Goal: Task Accomplishment & Management: Use online tool/utility

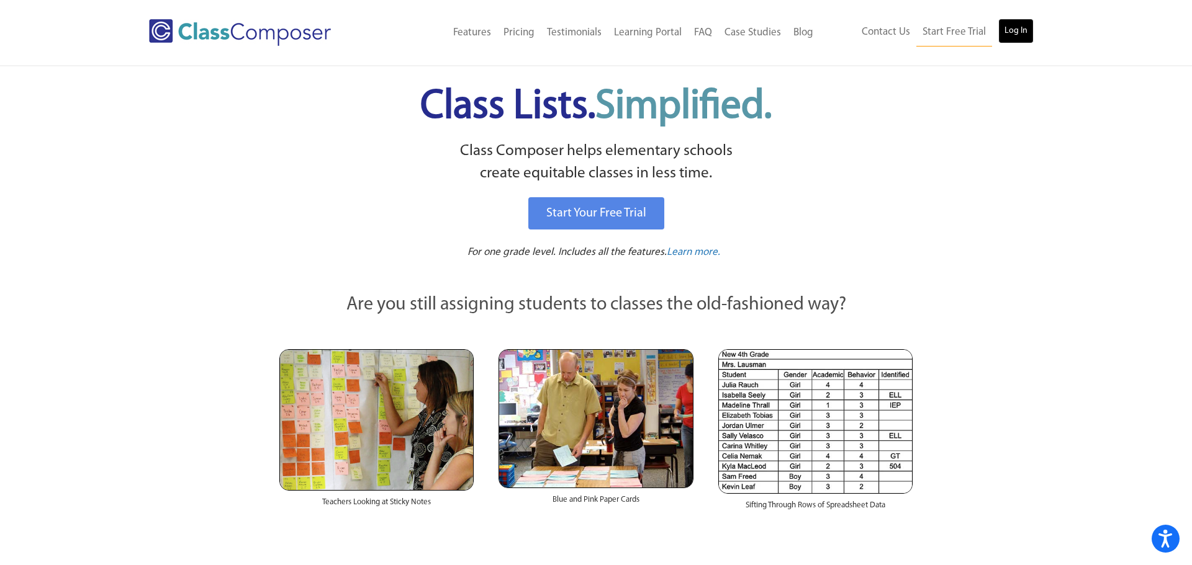
click at [1017, 29] on link "Log In" at bounding box center [1015, 31] width 35 height 25
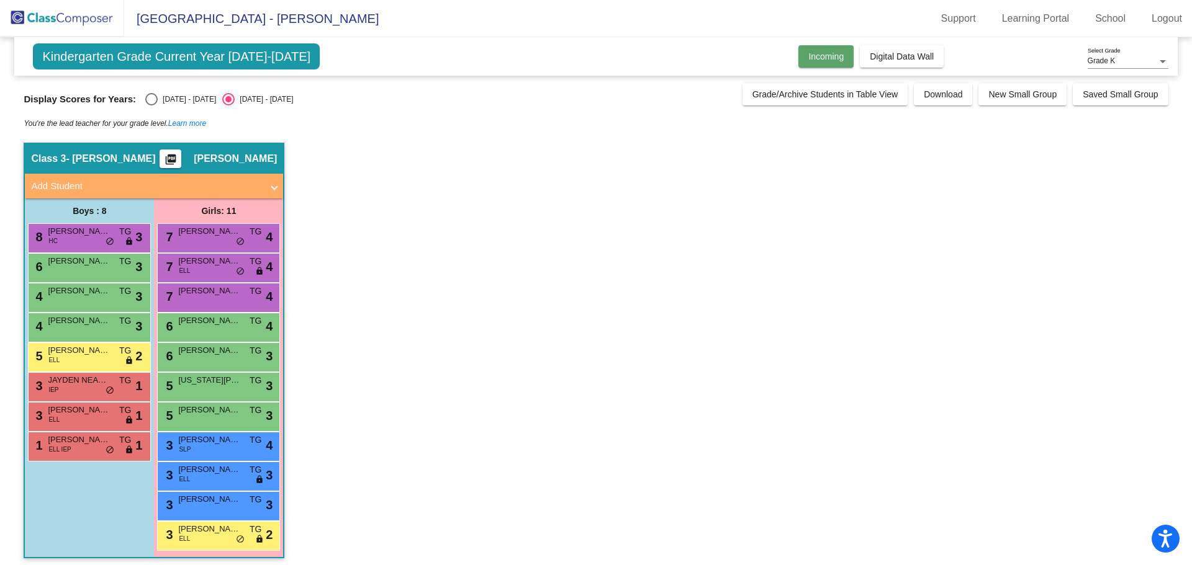
drag, startPoint x: 789, startPoint y: 50, endPoint x: 814, endPoint y: 48, distance: 24.9
click at [790, 50] on div "Kindergarten Grade Current Year 2024-2025 Add, Move, or Retain Students Off On …" at bounding box center [595, 56] width 1162 height 38
click at [812, 52] on span "Incoming" at bounding box center [825, 57] width 35 height 10
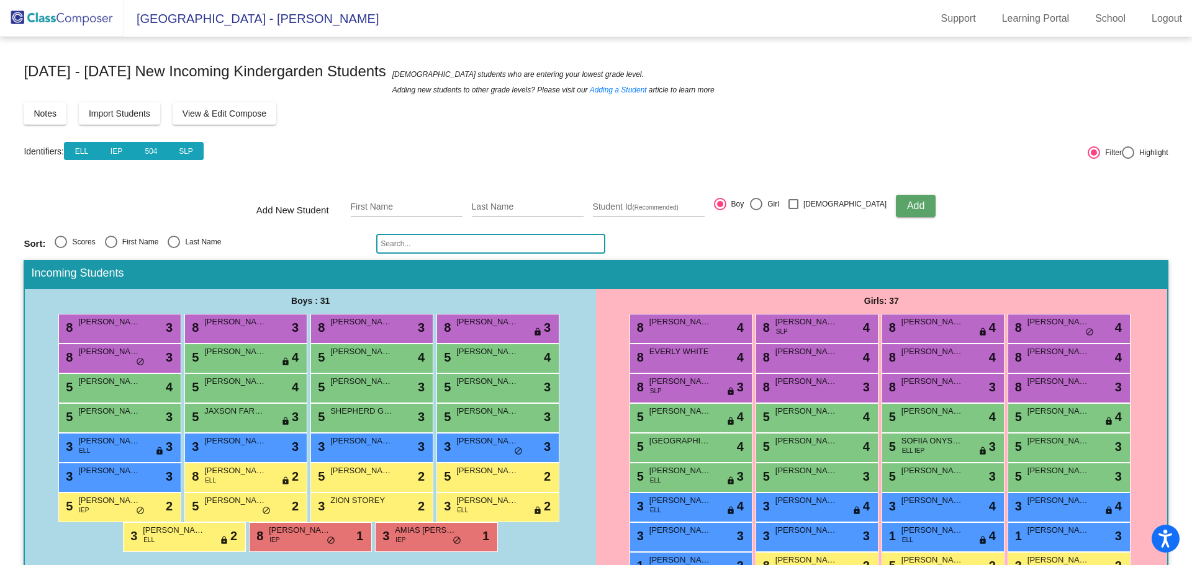
click at [227, 117] on span "View & Edit Compose" at bounding box center [224, 114] width 84 height 10
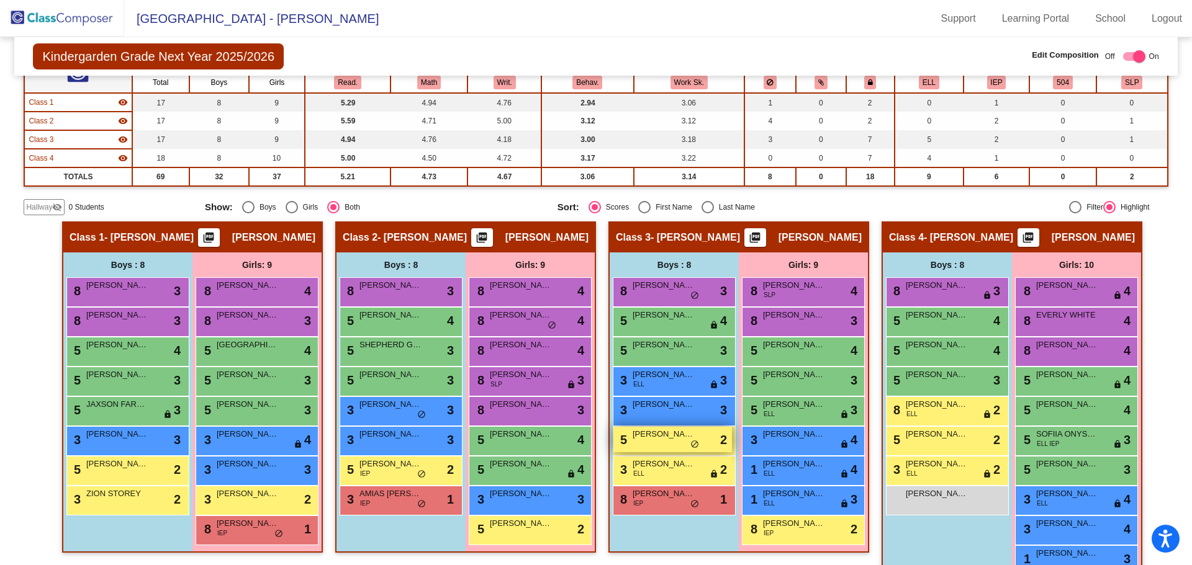
scroll to position [117, 0]
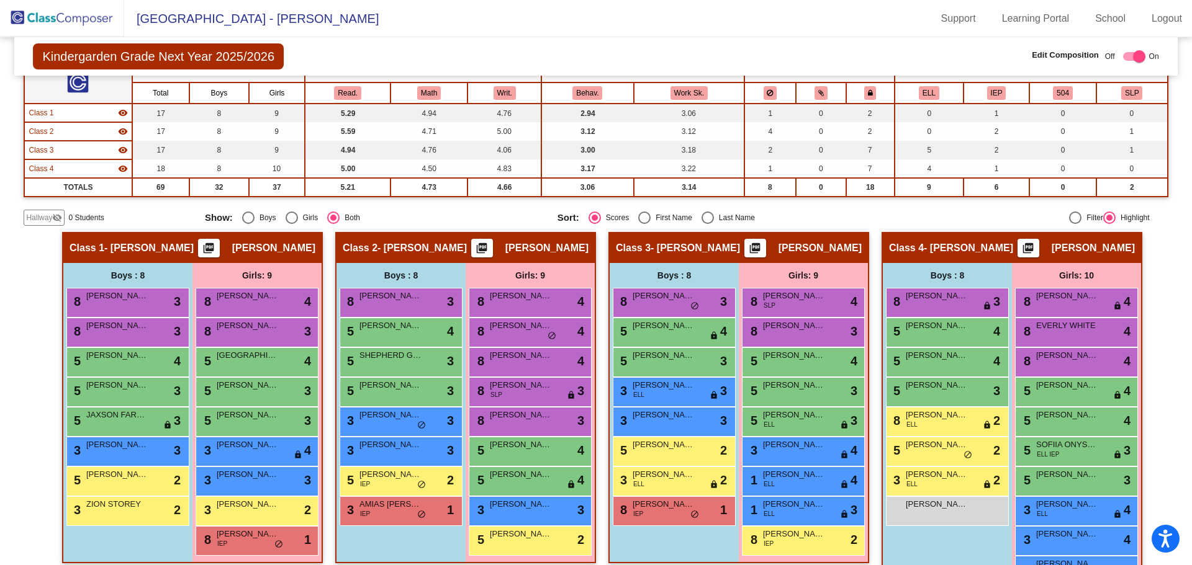
scroll to position [108, 0]
